Goal: Information Seeking & Learning: Find specific page/section

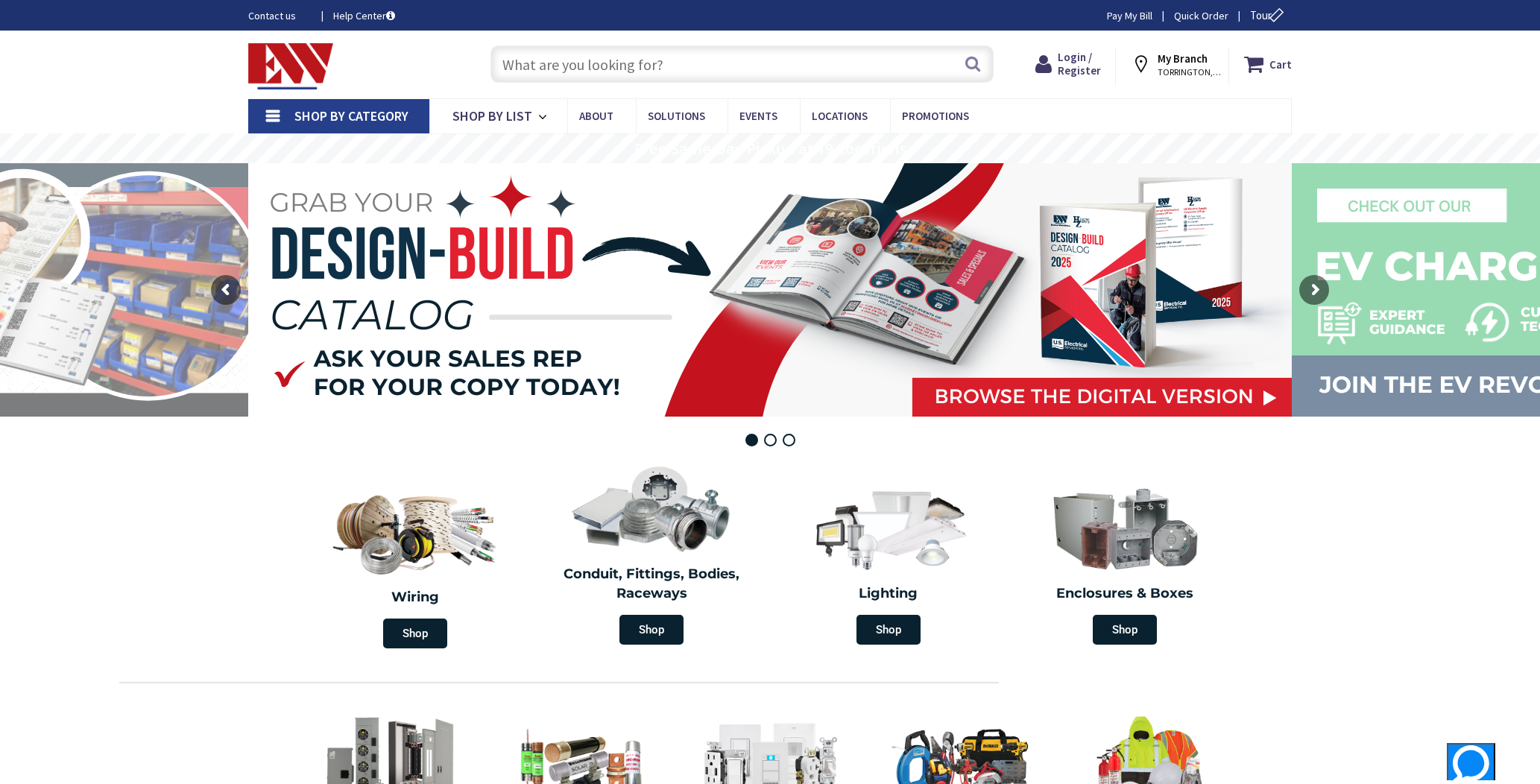
click at [696, 64] on input "text" at bounding box center [742, 64] width 503 height 37
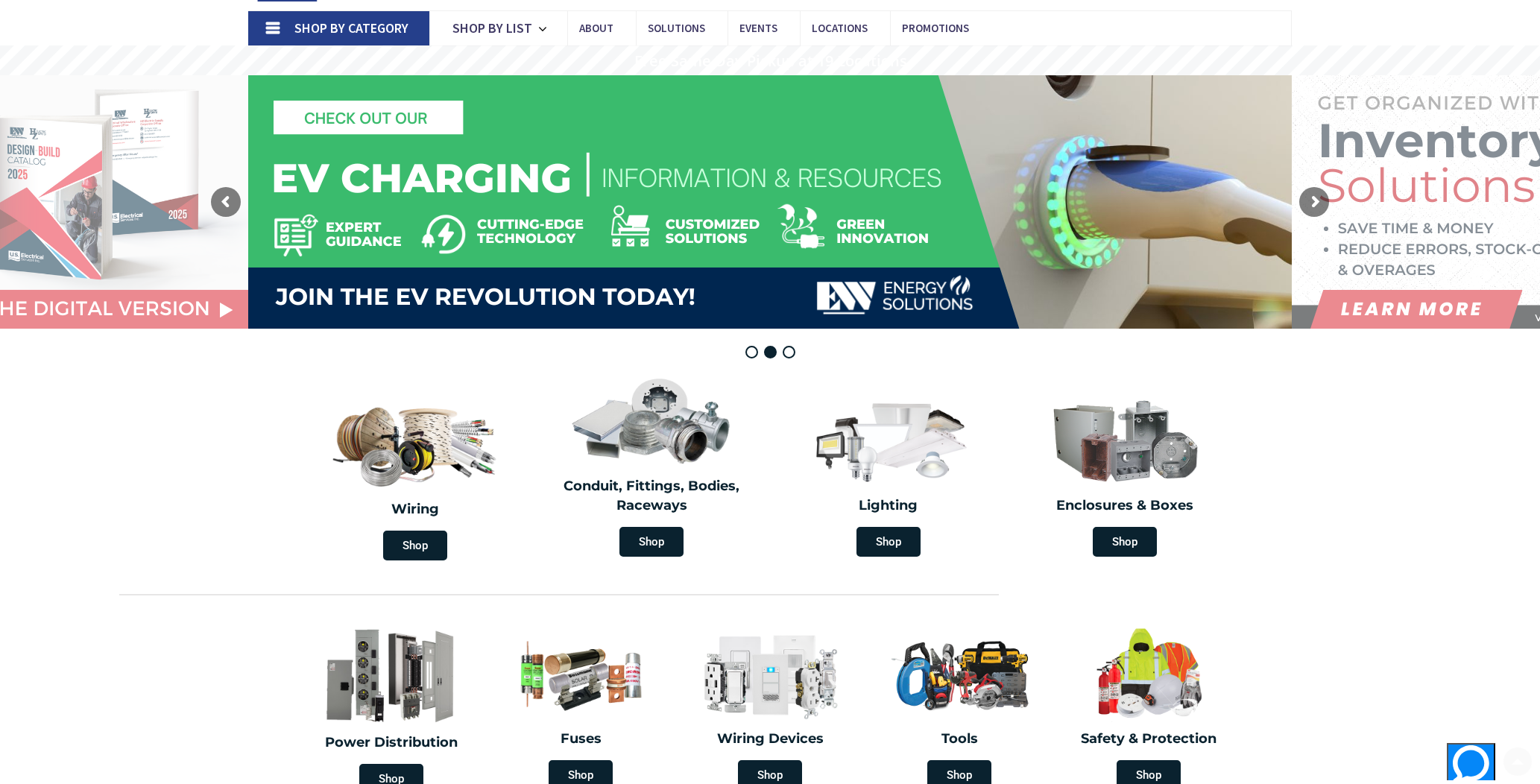
scroll to position [88, 0]
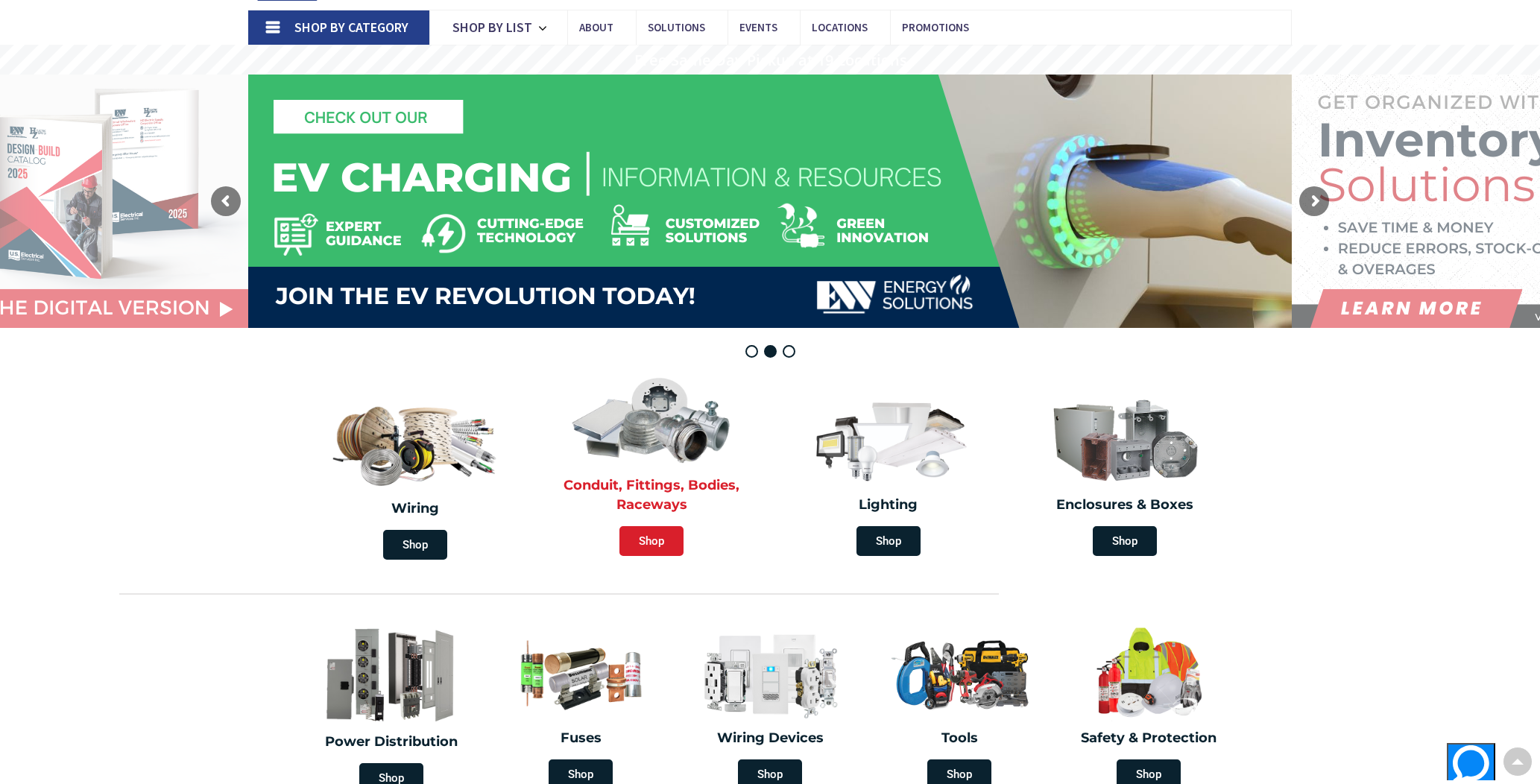
click at [654, 542] on span "Shop" at bounding box center [652, 540] width 64 height 30
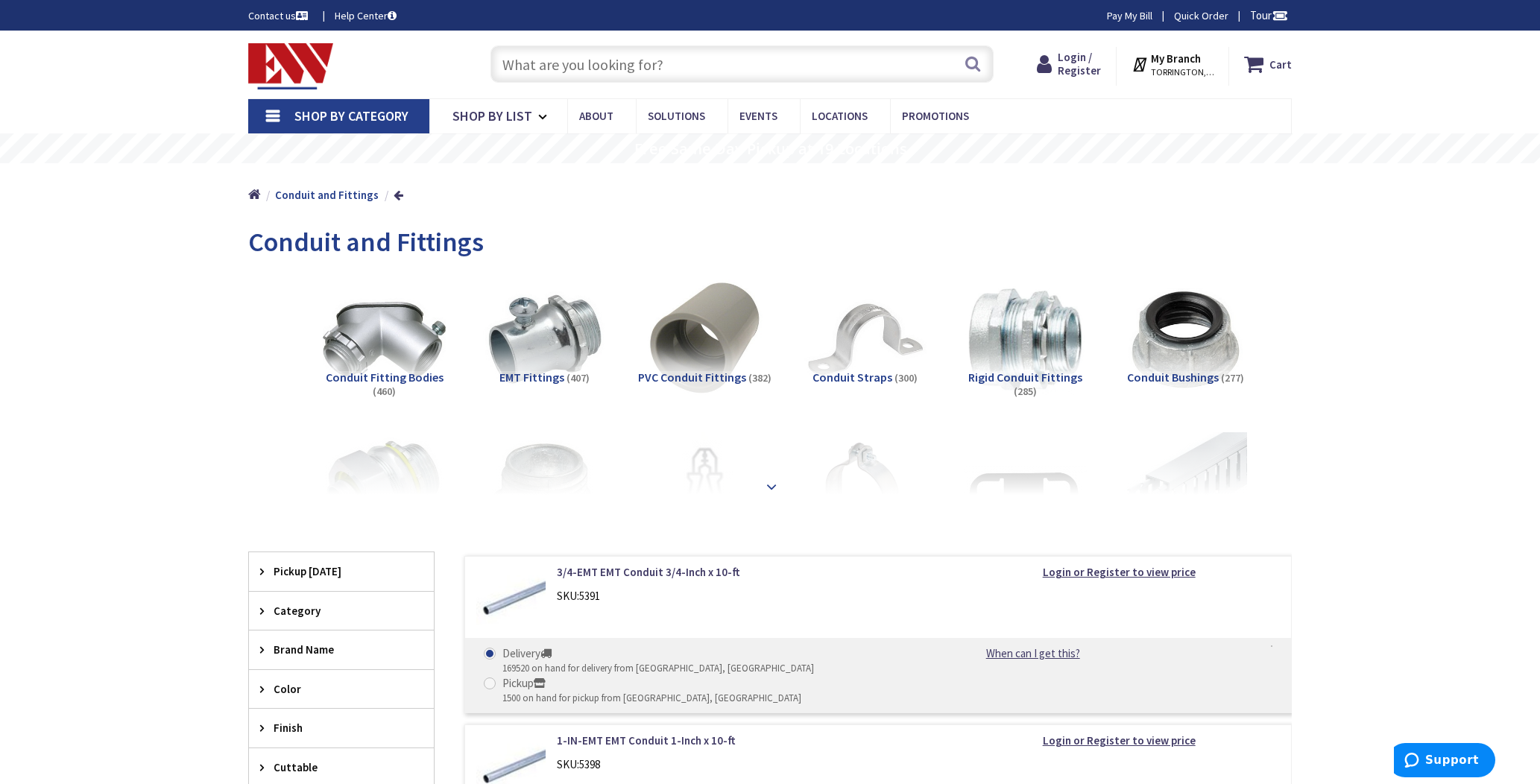
click at [769, 492] on strong at bounding box center [772, 486] width 18 height 16
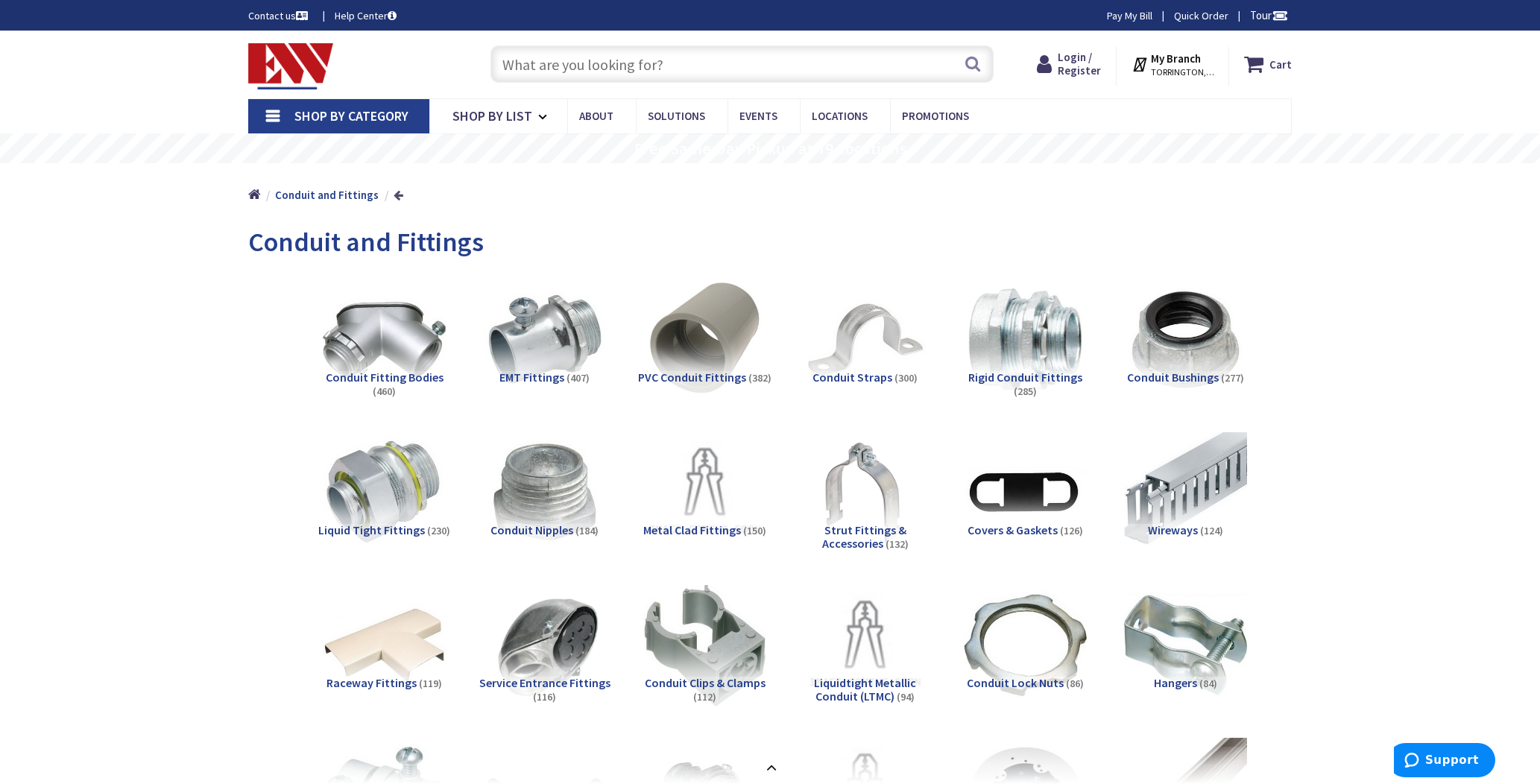
click at [394, 195] on link at bounding box center [398, 195] width 10 height 11
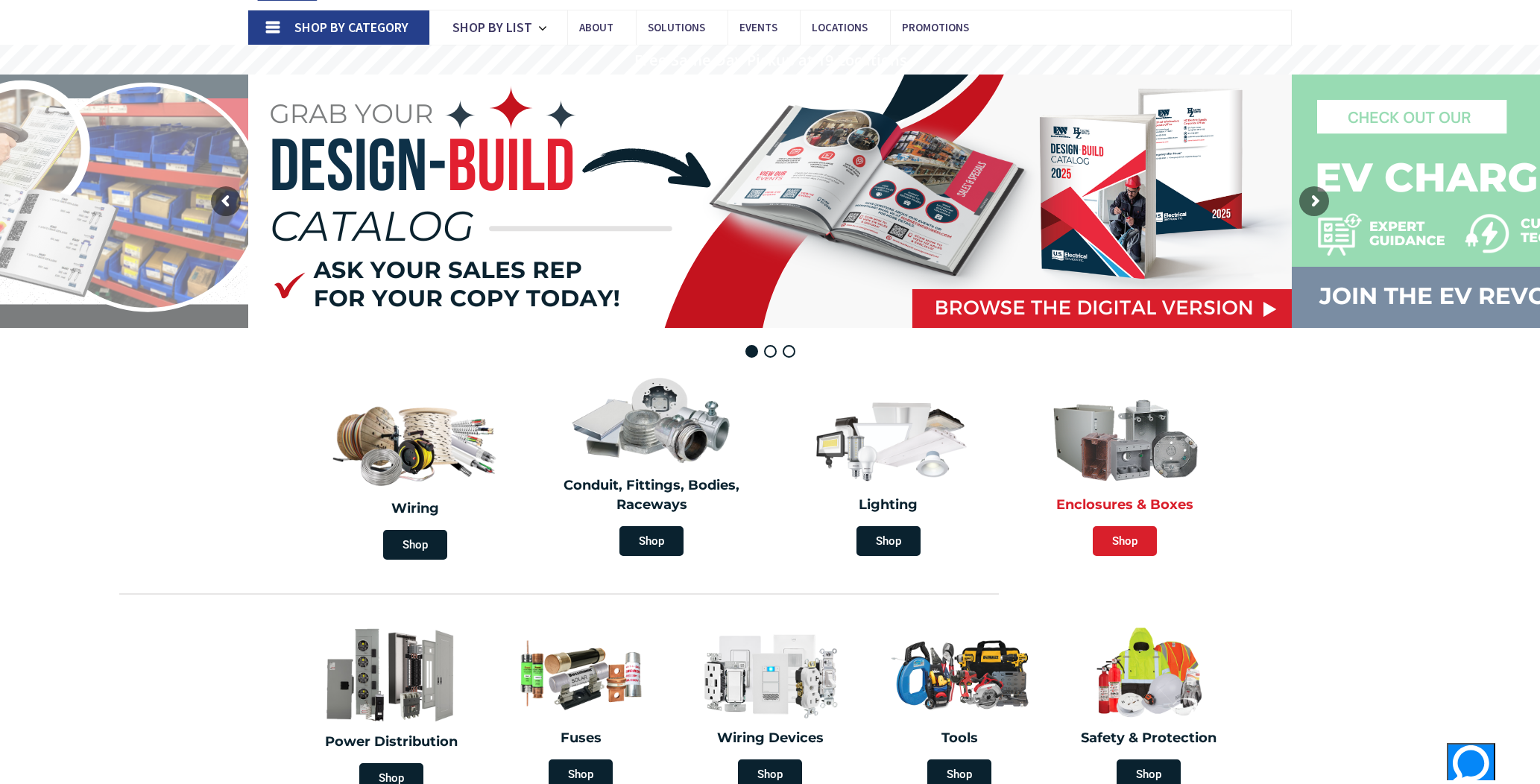
click at [1125, 536] on span "Shop" at bounding box center [1125, 540] width 64 height 30
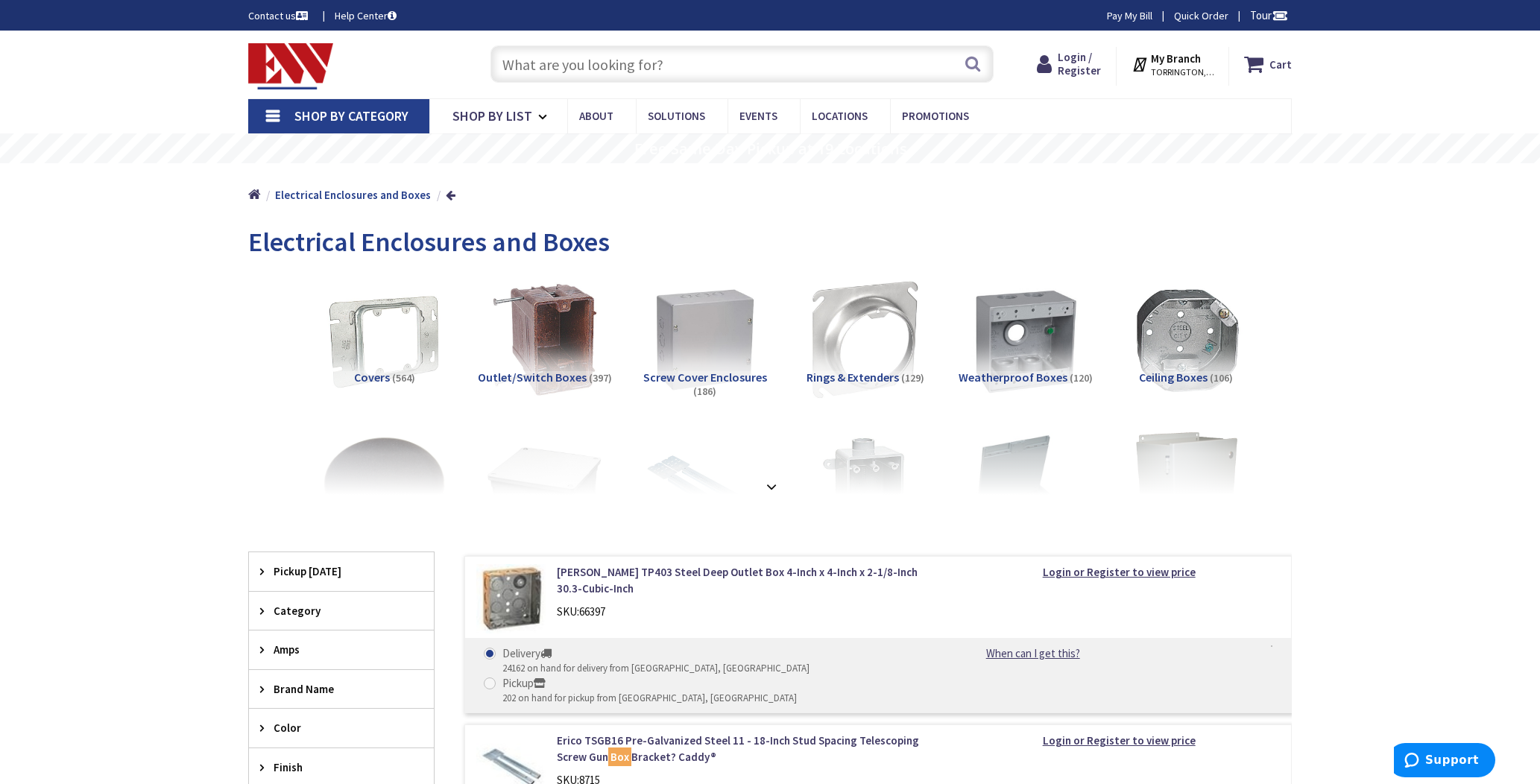
click at [769, 486] on strong at bounding box center [772, 486] width 18 height 16
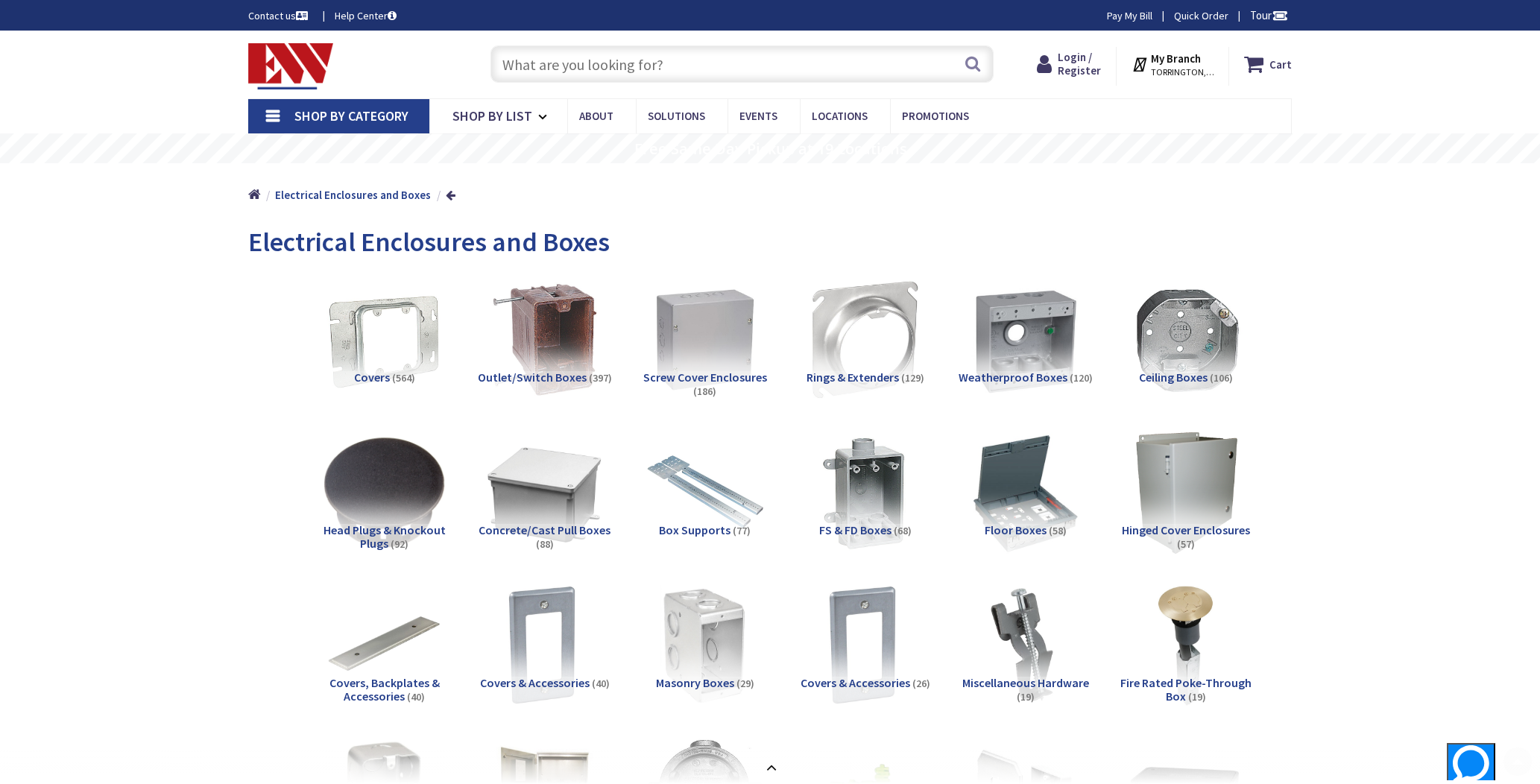
scroll to position [6, 0]
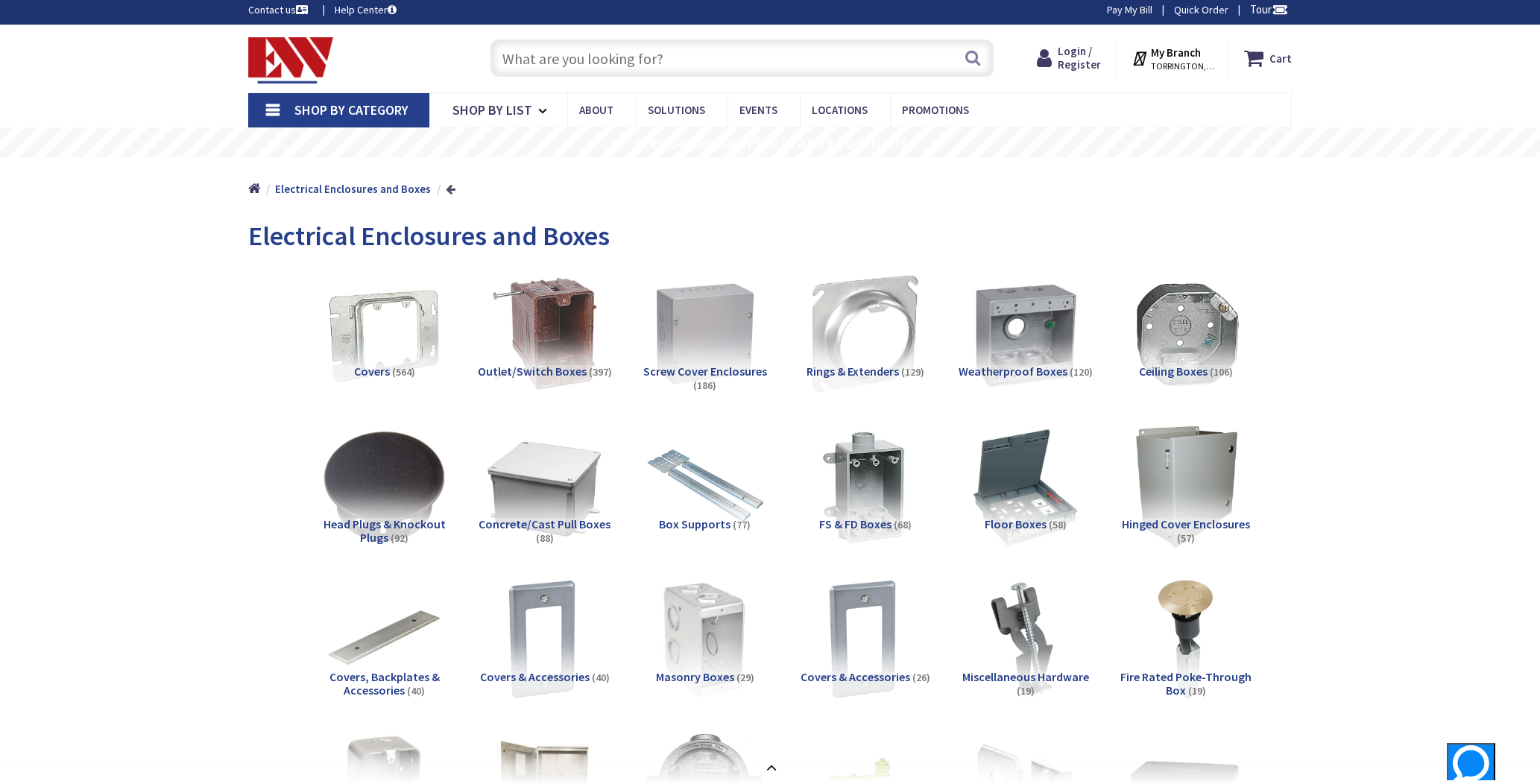
click at [446, 192] on link at bounding box center [451, 189] width 10 height 11
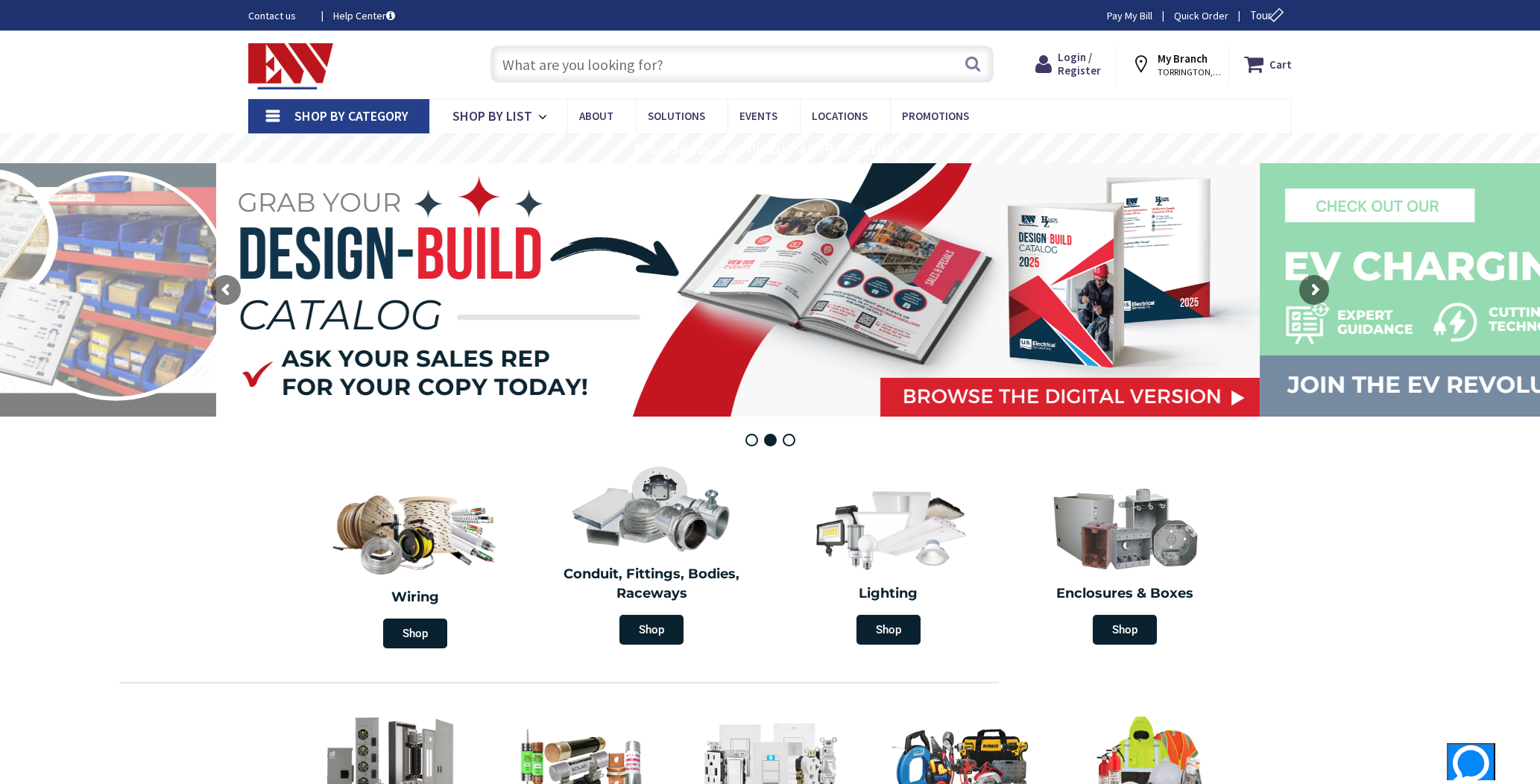
click at [720, 54] on input "text" at bounding box center [742, 64] width 503 height 37
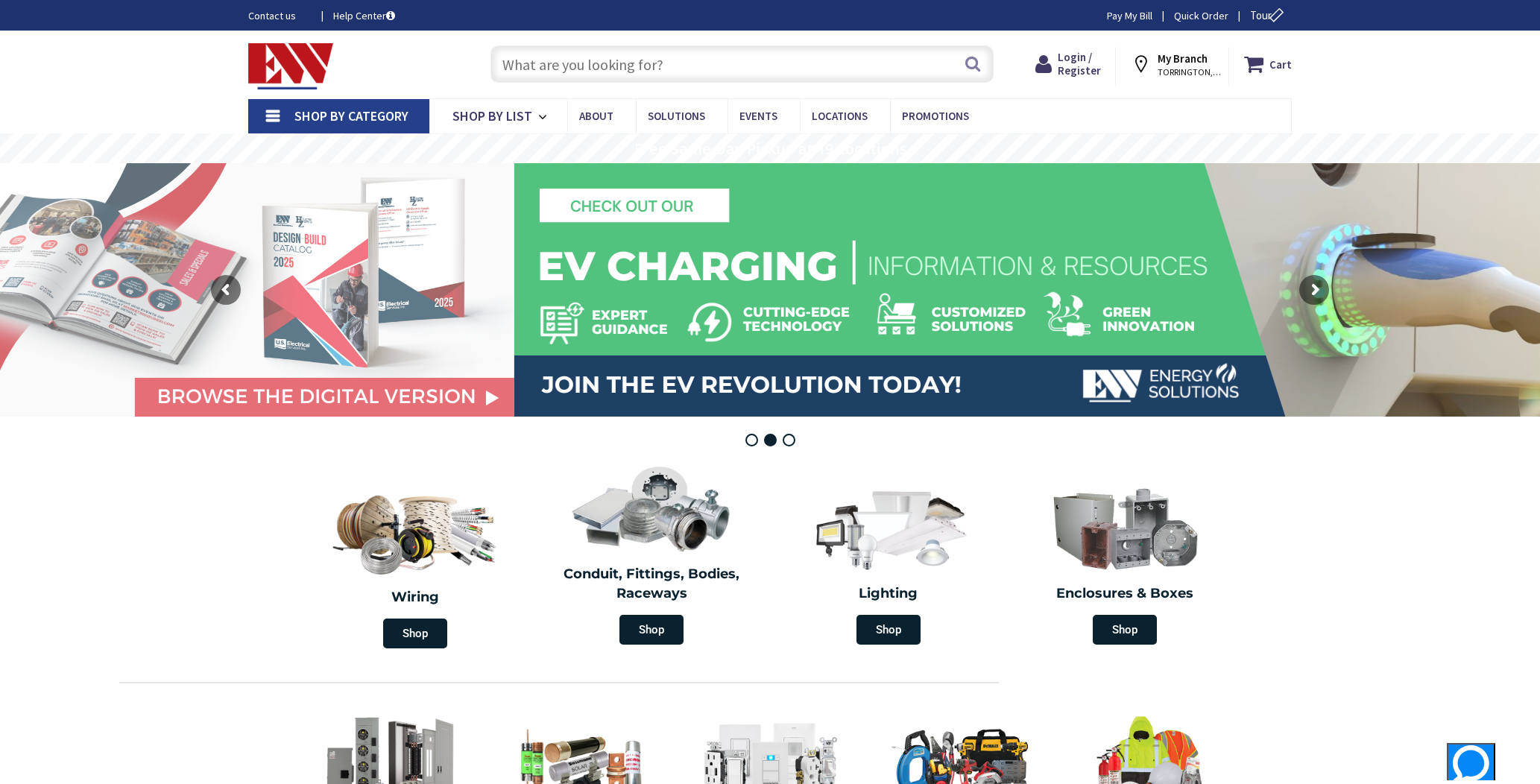
scroll to position [1, 0]
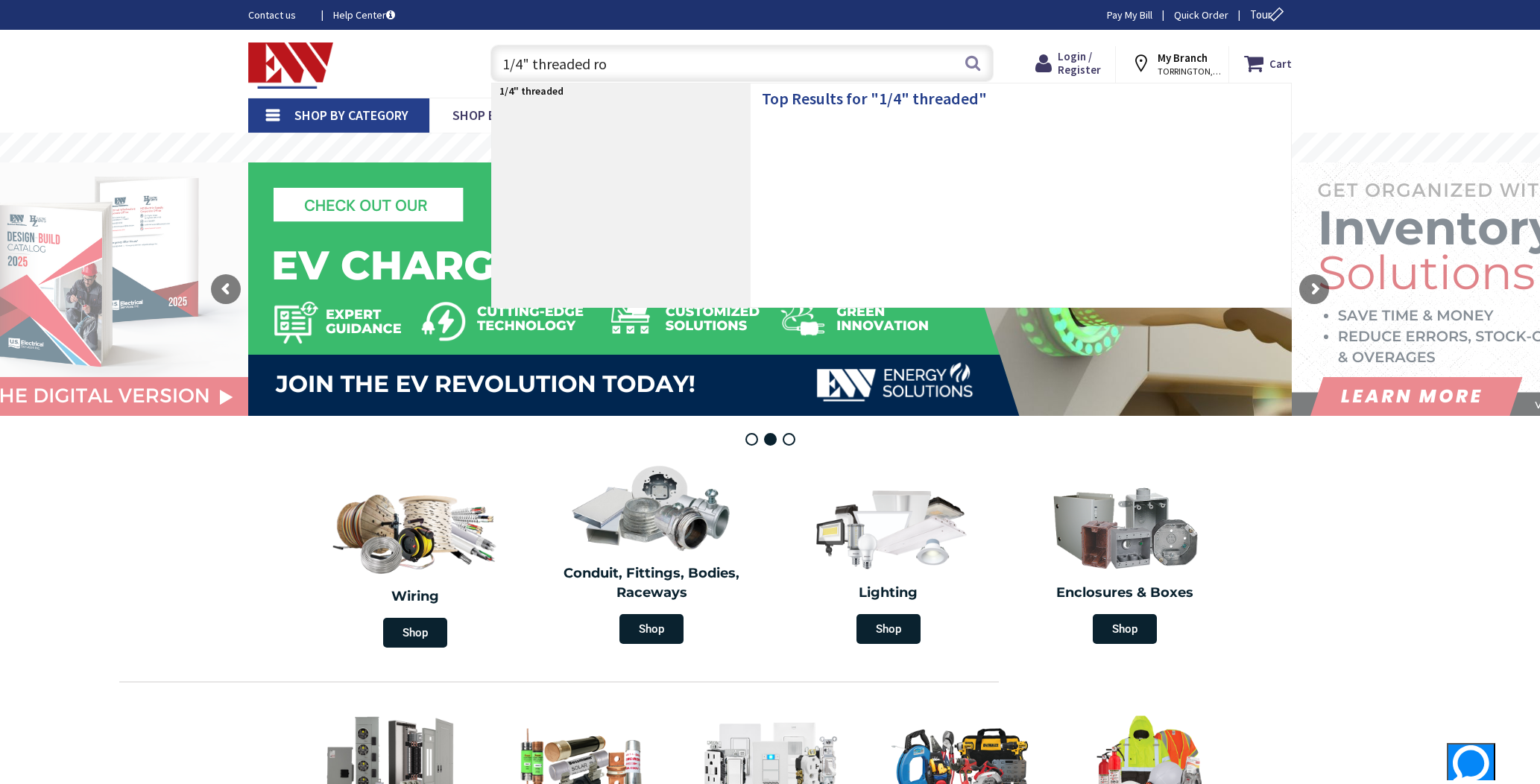
type input "1/4" threaded rod"
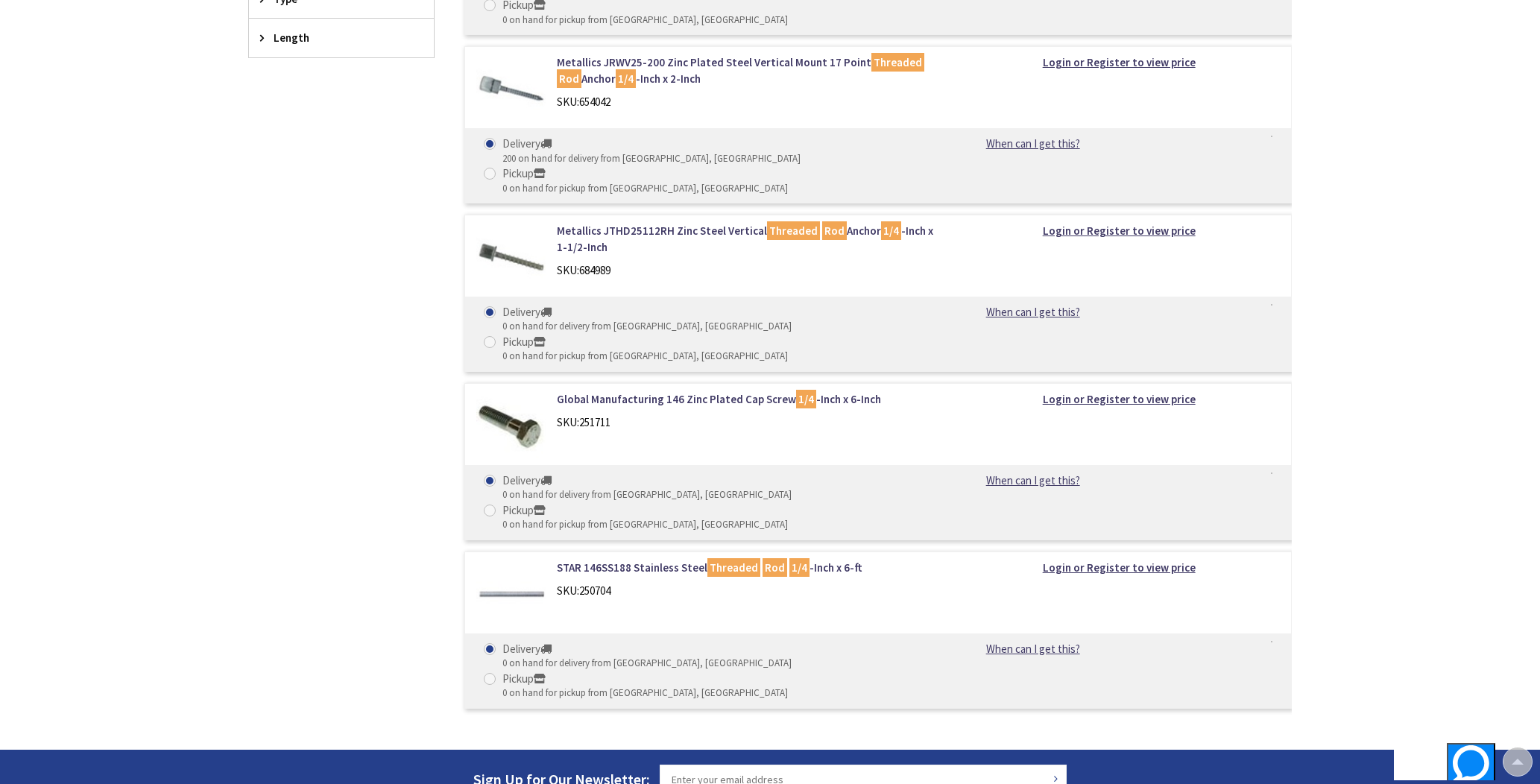
scroll to position [733, 0]
